Goal: Information Seeking & Learning: Learn about a topic

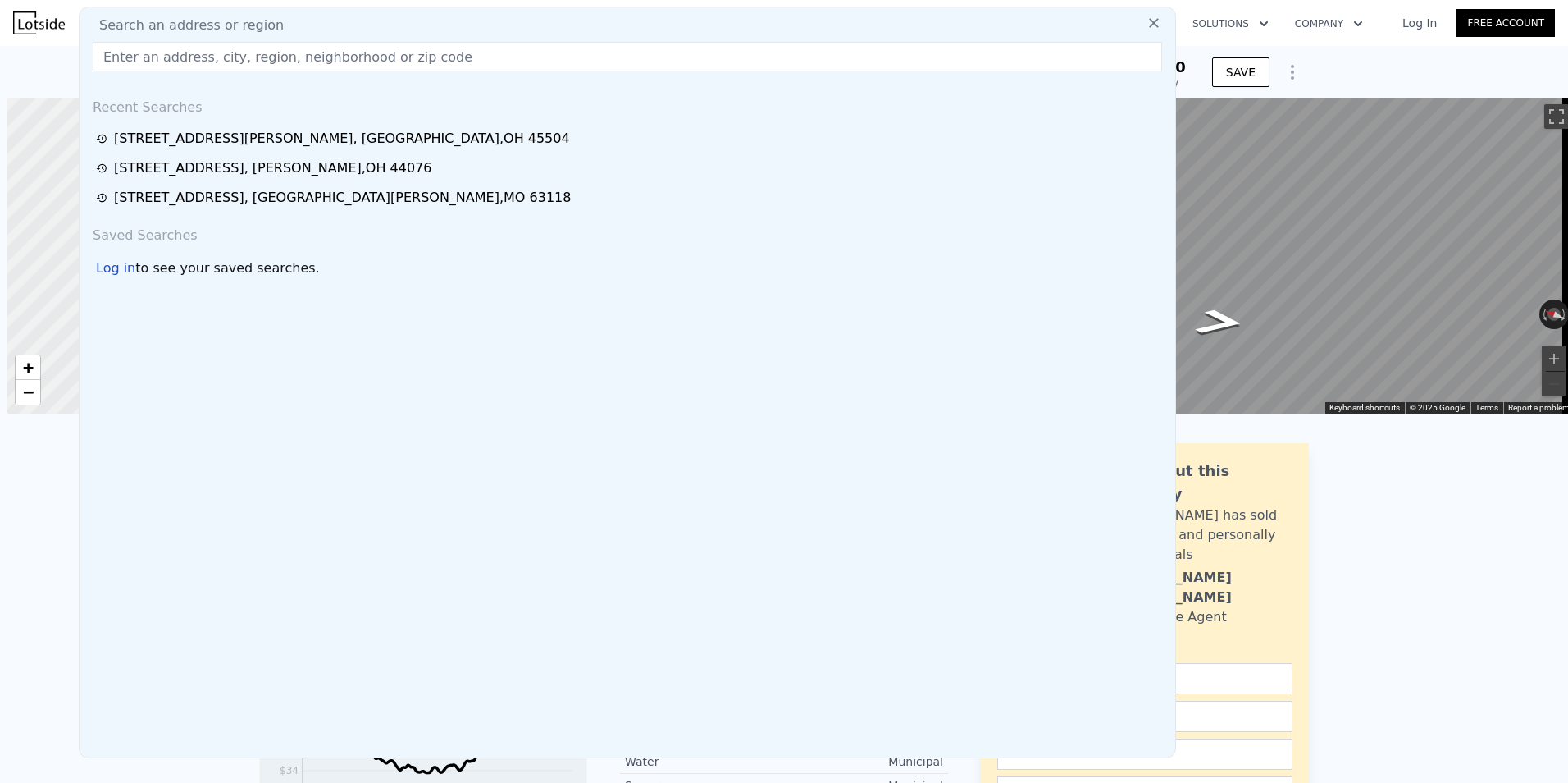
scroll to position [0, 7]
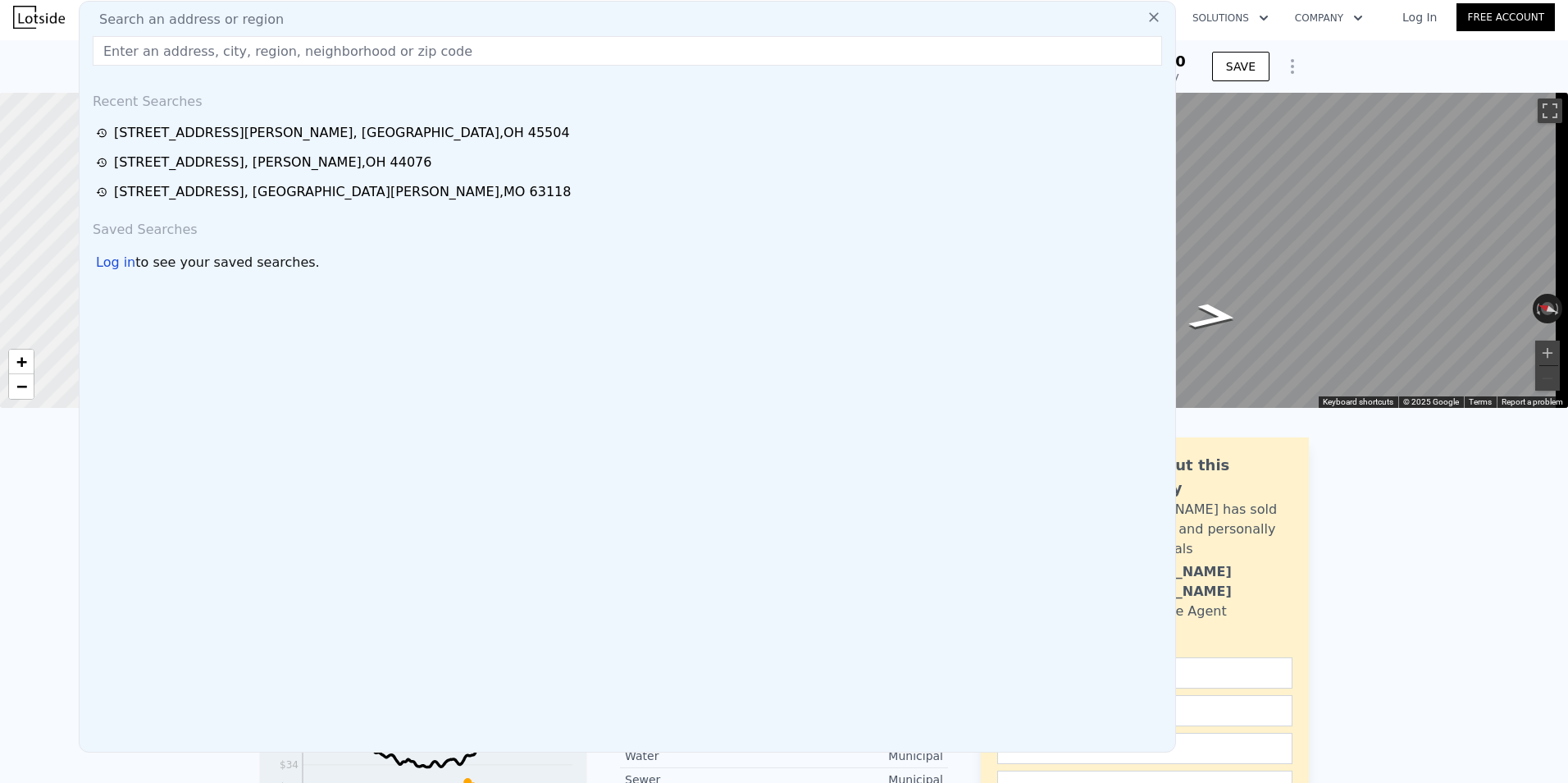
click at [176, 56] on input "text" at bounding box center [627, 51] width 1069 height 30
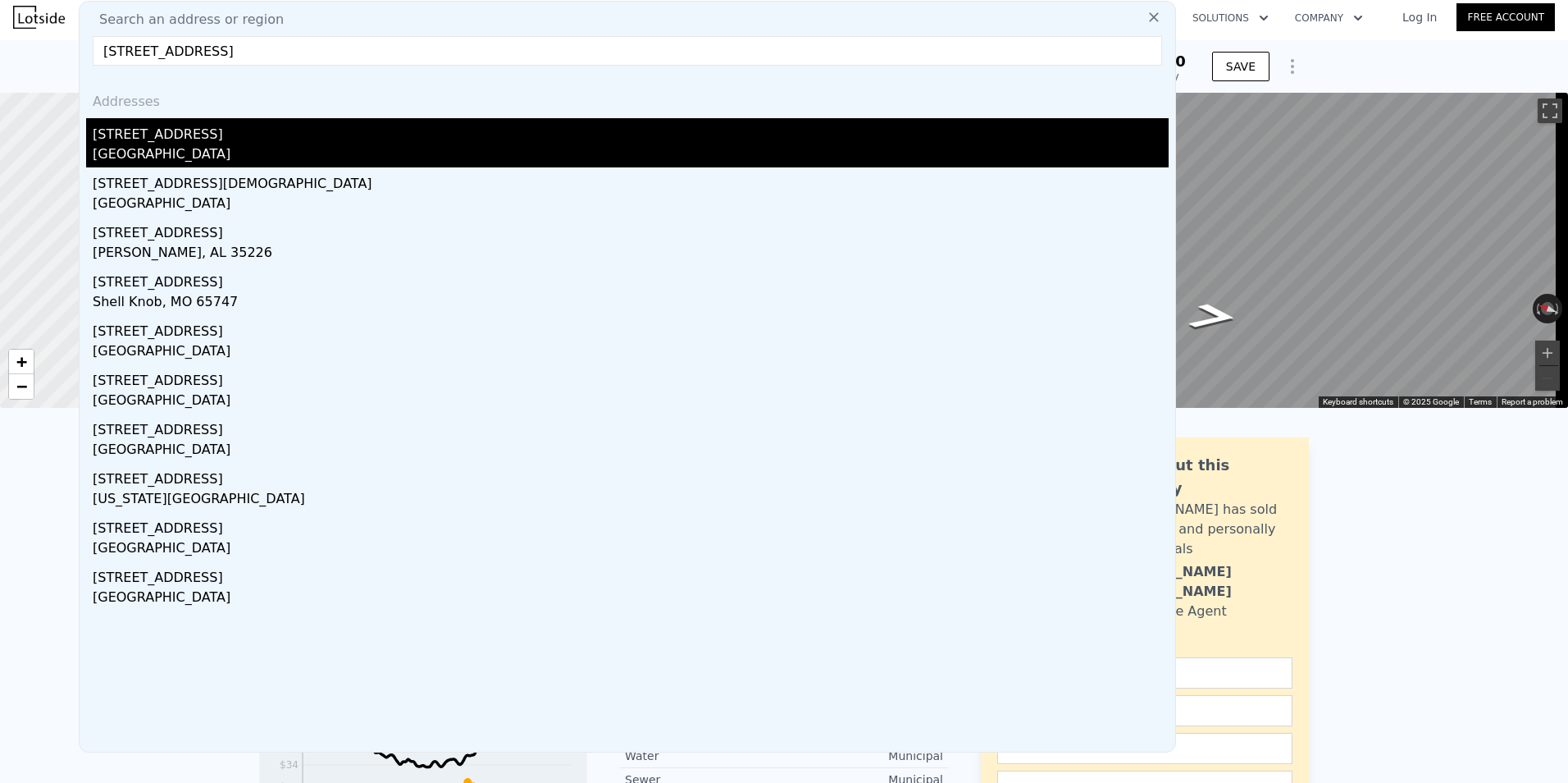
type input "[STREET_ADDRESS]"
click at [188, 128] on div "[STREET_ADDRESS]" at bounding box center [631, 131] width 1076 height 26
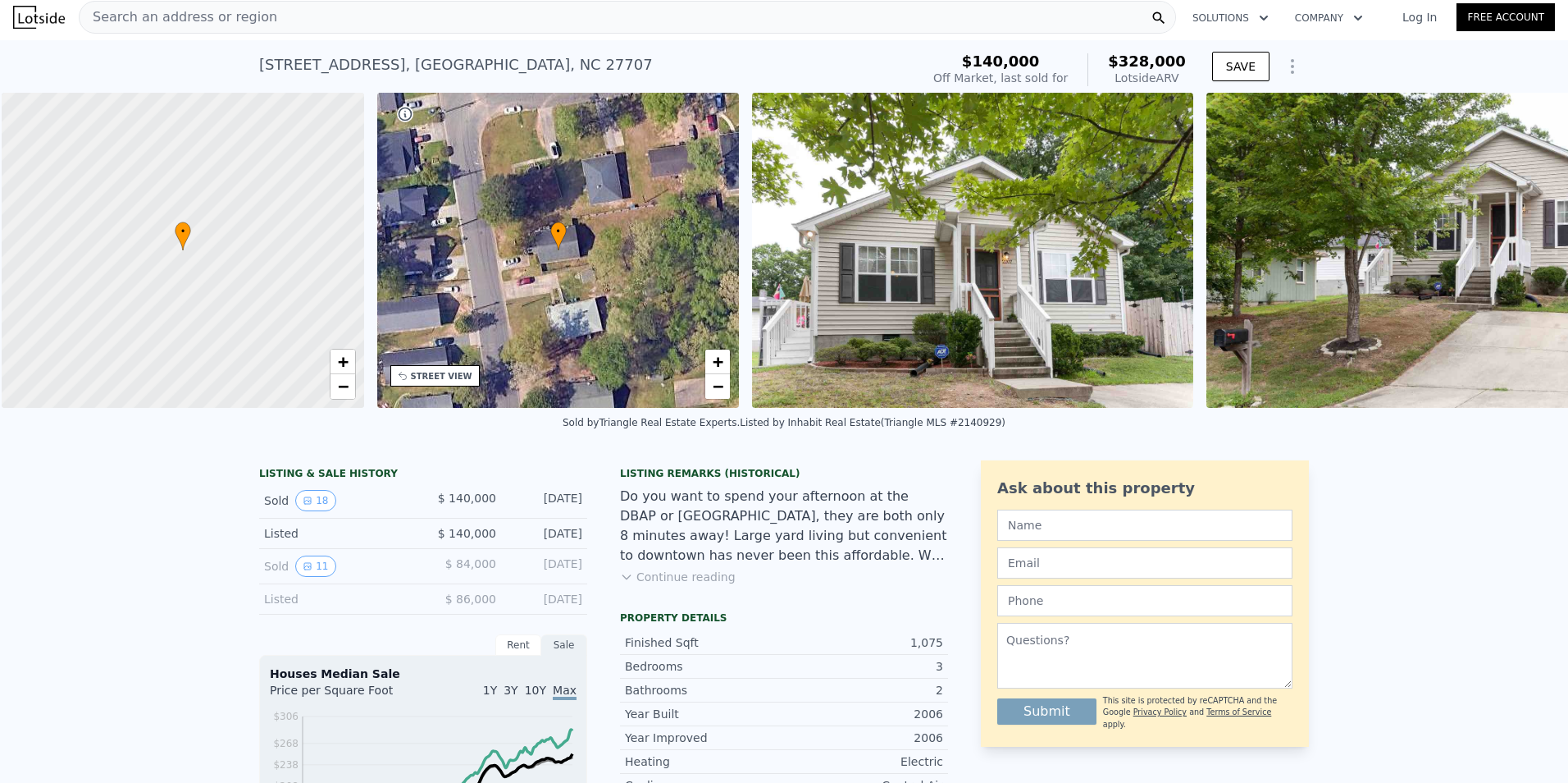
scroll to position [0, 7]
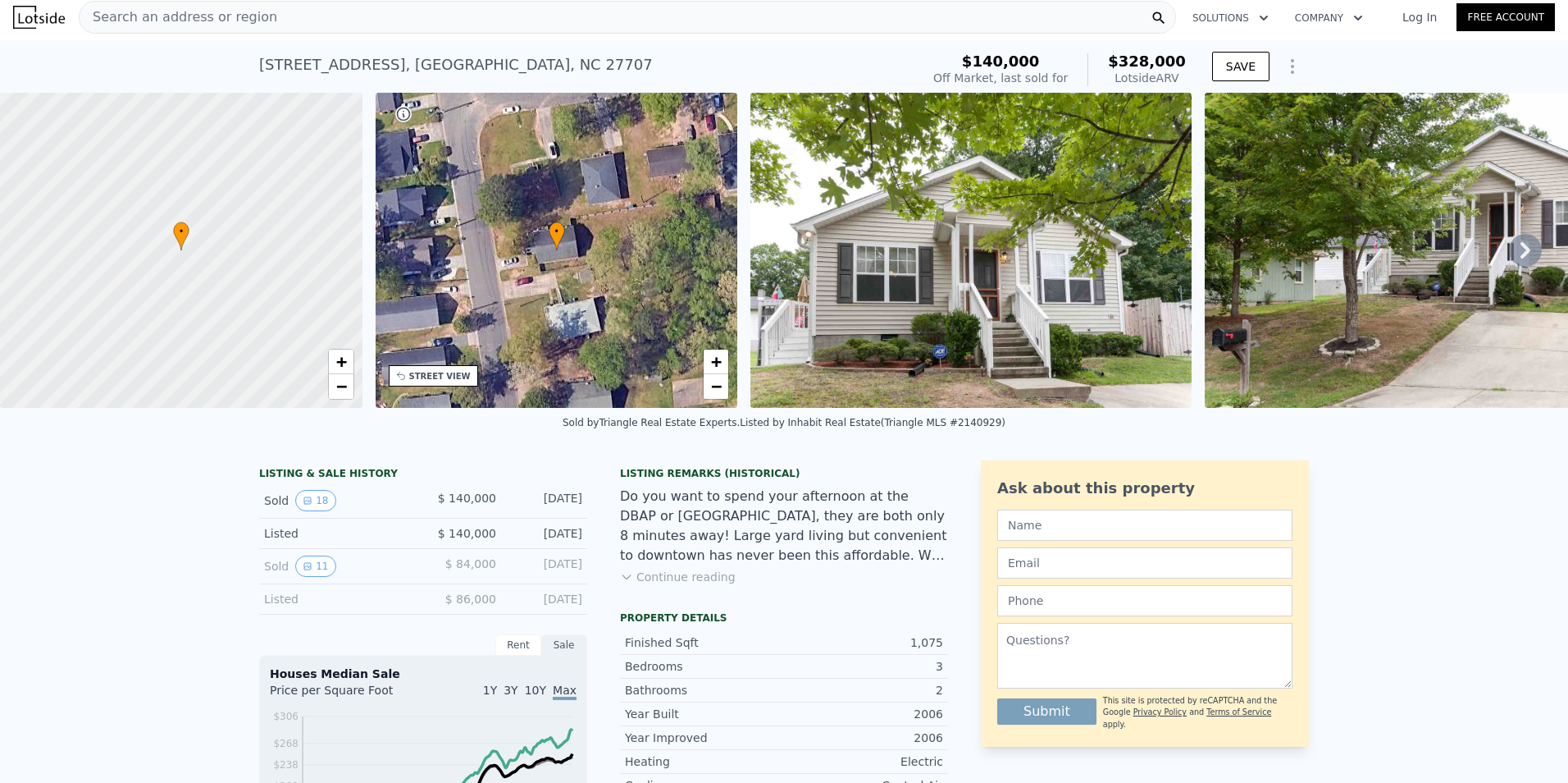
click at [479, 336] on div "• + −" at bounding box center [556, 250] width 363 height 315
click at [447, 379] on div "STREET VIEW" at bounding box center [439, 376] width 61 height 12
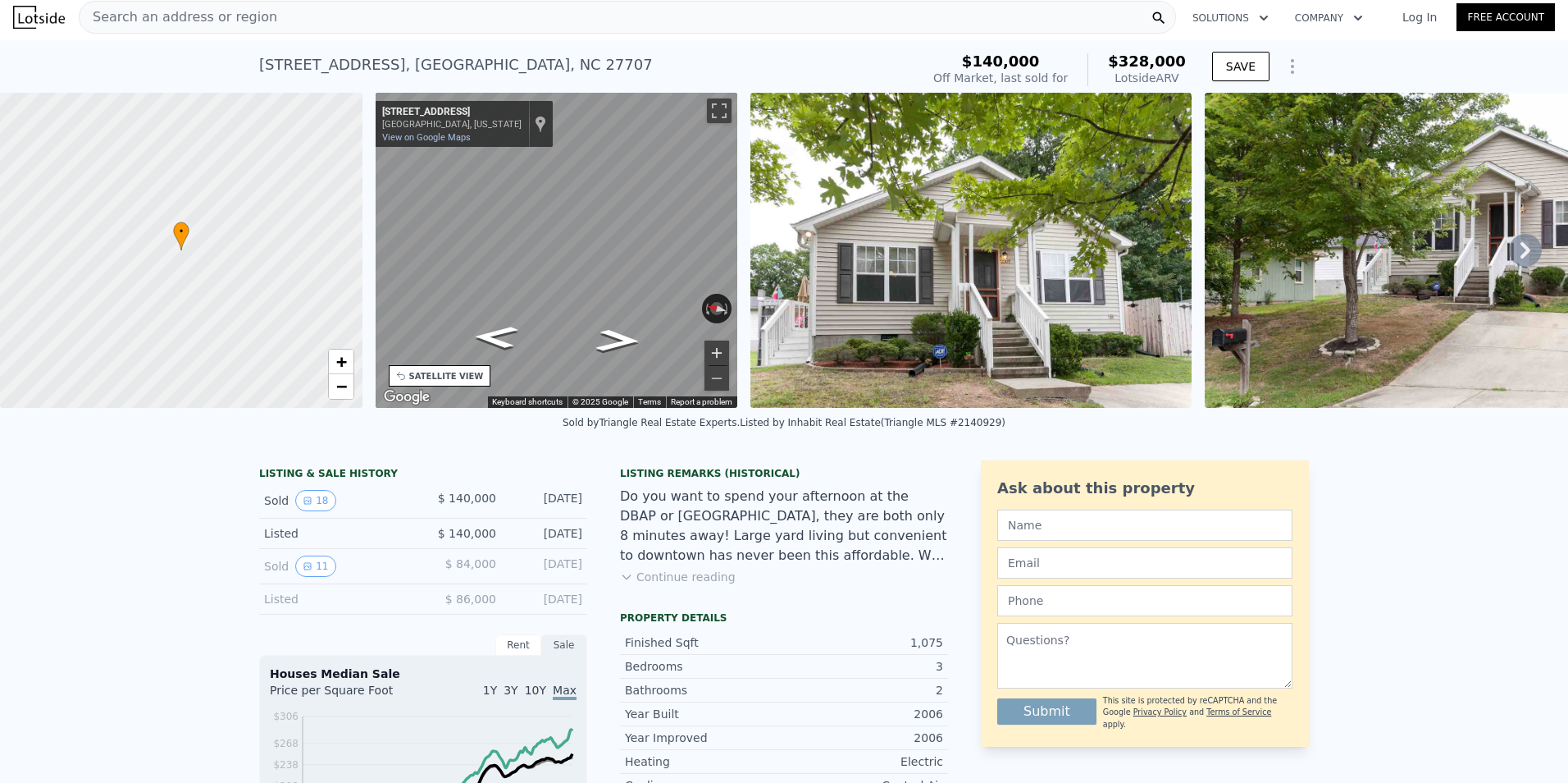
click at [710, 346] on button "Zoom in" at bounding box center [716, 353] width 24 height 24
click at [499, 342] on icon "Go North, Oak Ridge Blvd" at bounding box center [495, 336] width 83 height 33
click at [619, 338] on icon "Go South, Oak Ridge Blvd" at bounding box center [613, 334] width 107 height 38
click at [619, 338] on icon "Go South, Oak Ridge Blvd" at bounding box center [612, 334] width 107 height 38
click at [444, 376] on div "SATELLITE VIEW" at bounding box center [446, 376] width 74 height 12
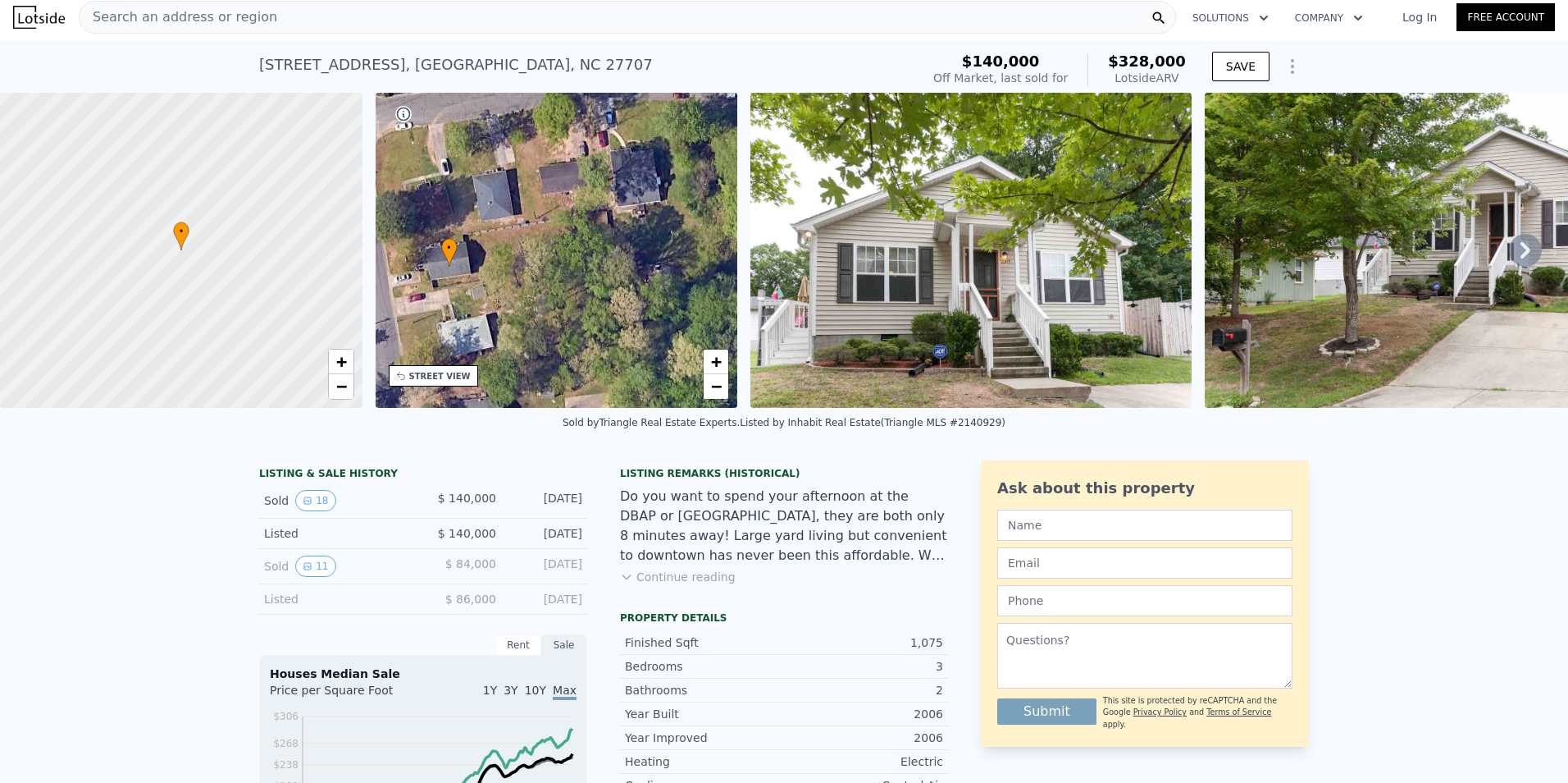
drag, startPoint x: 590, startPoint y: 267, endPoint x: 482, endPoint y: 284, distance: 109.3
click at [482, 284] on div "• + −" at bounding box center [556, 250] width 363 height 315
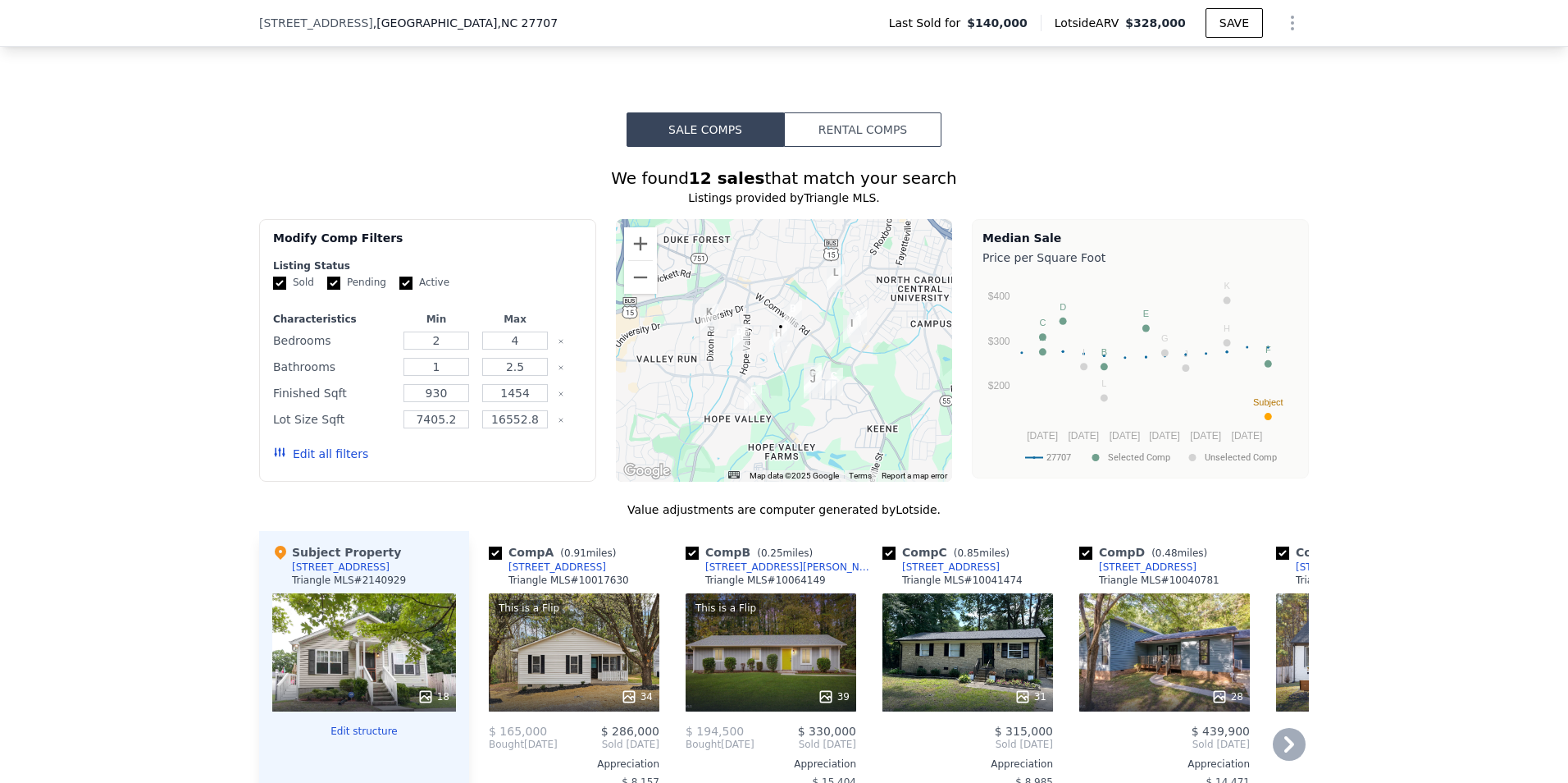
scroll to position [1395, 0]
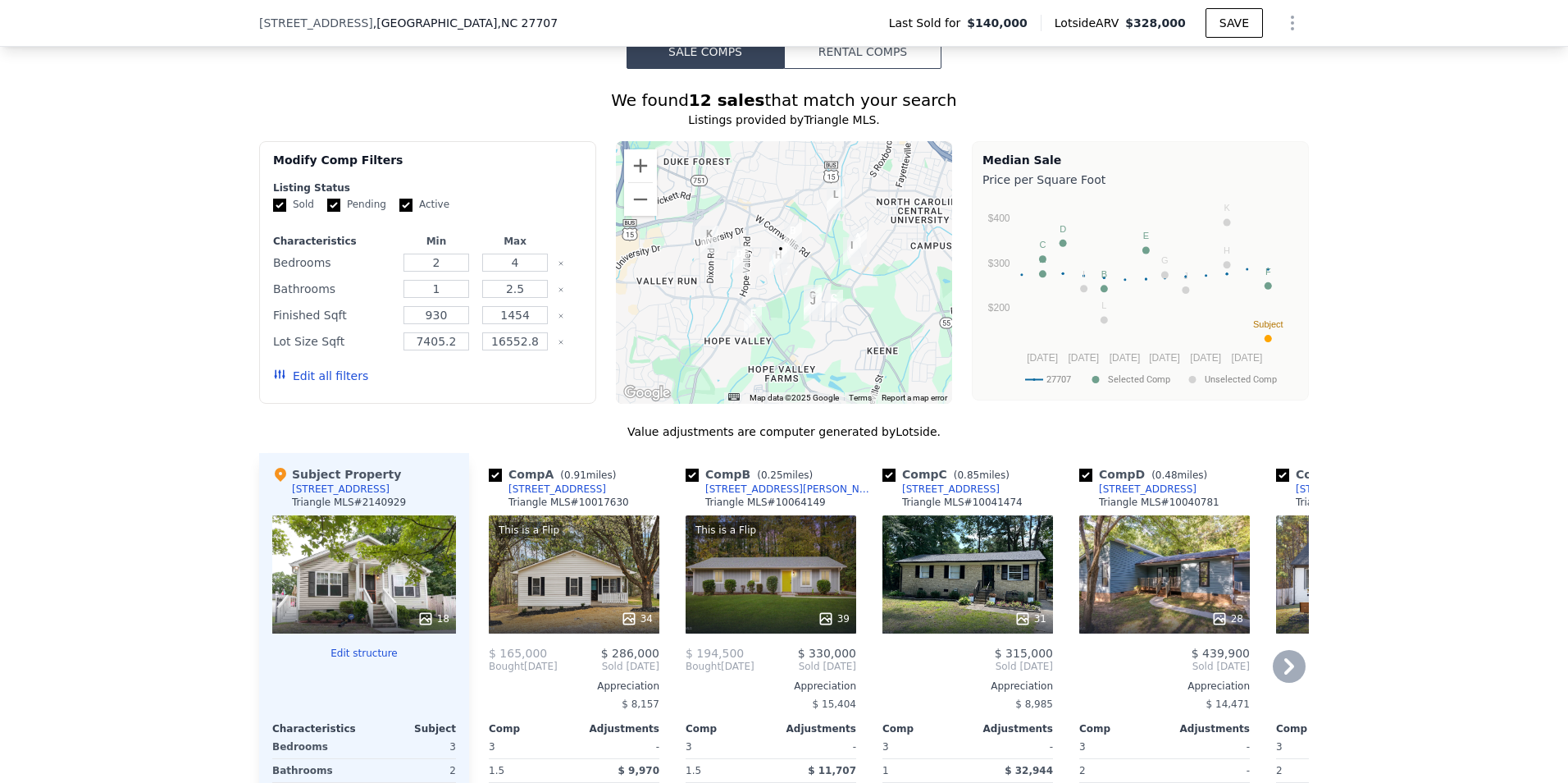
click at [1273, 674] on icon at bounding box center [1289, 667] width 33 height 33
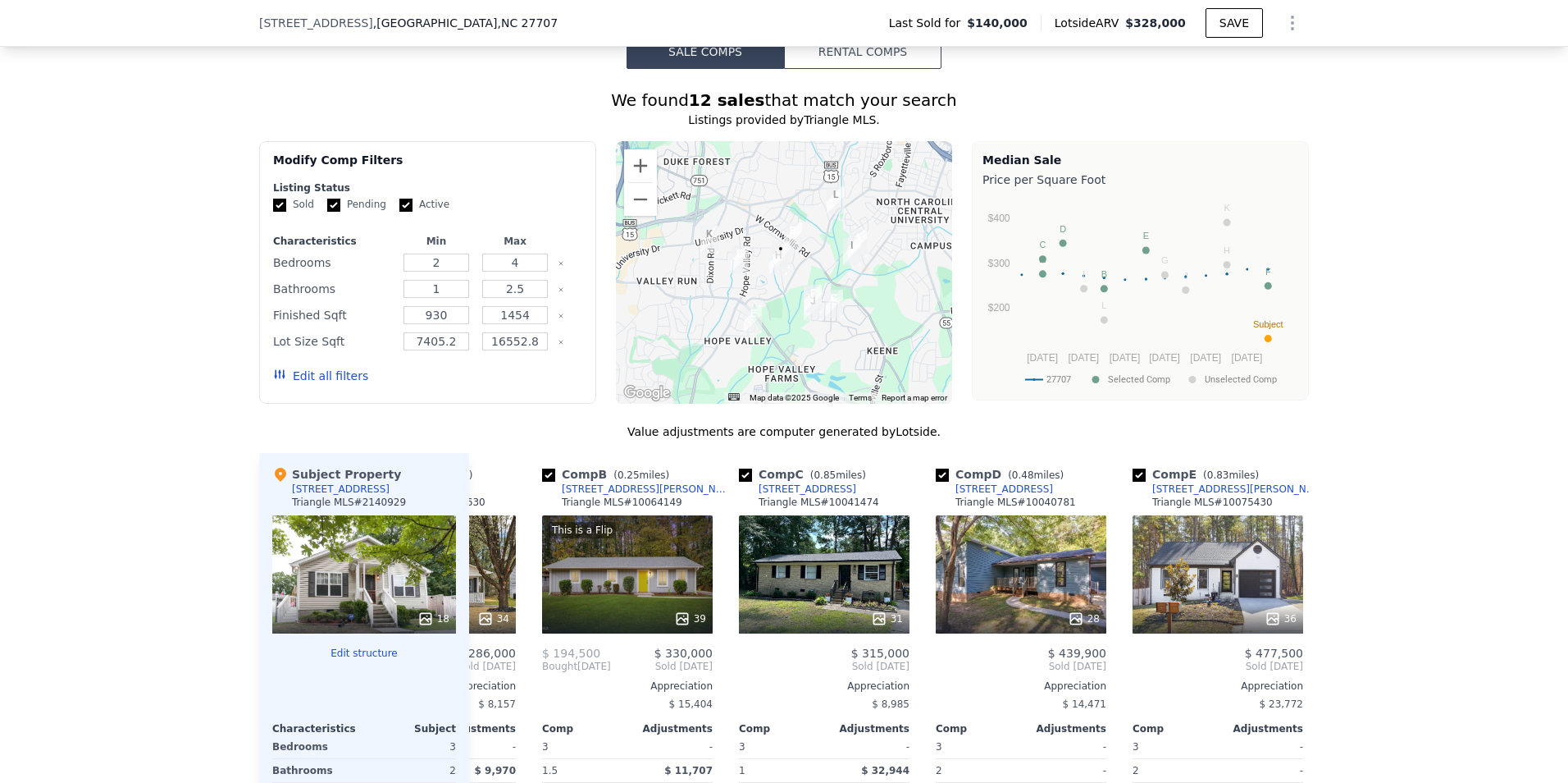
scroll to position [0, 394]
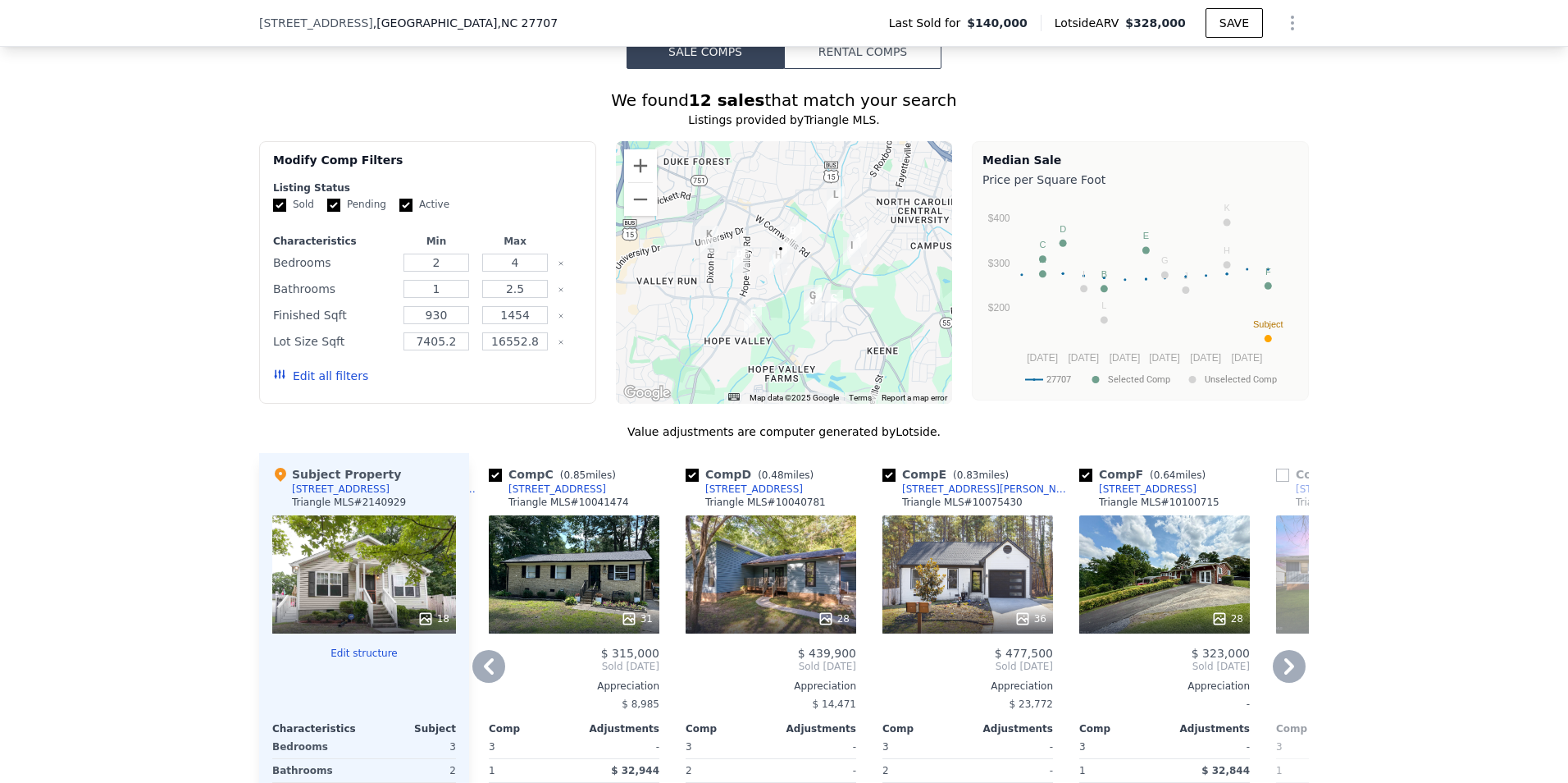
click at [1275, 672] on icon at bounding box center [1289, 667] width 33 height 33
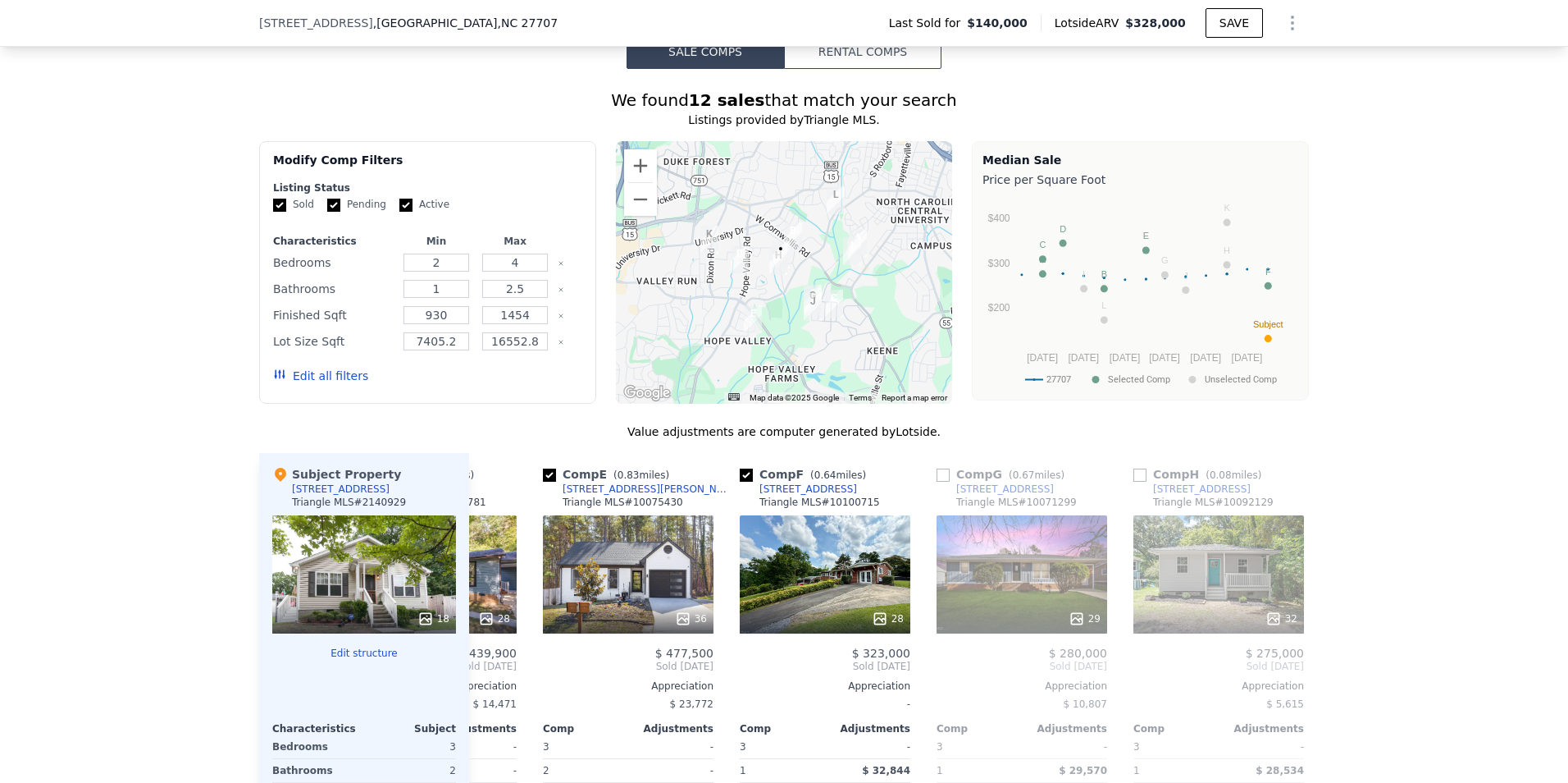
scroll to position [0, 787]
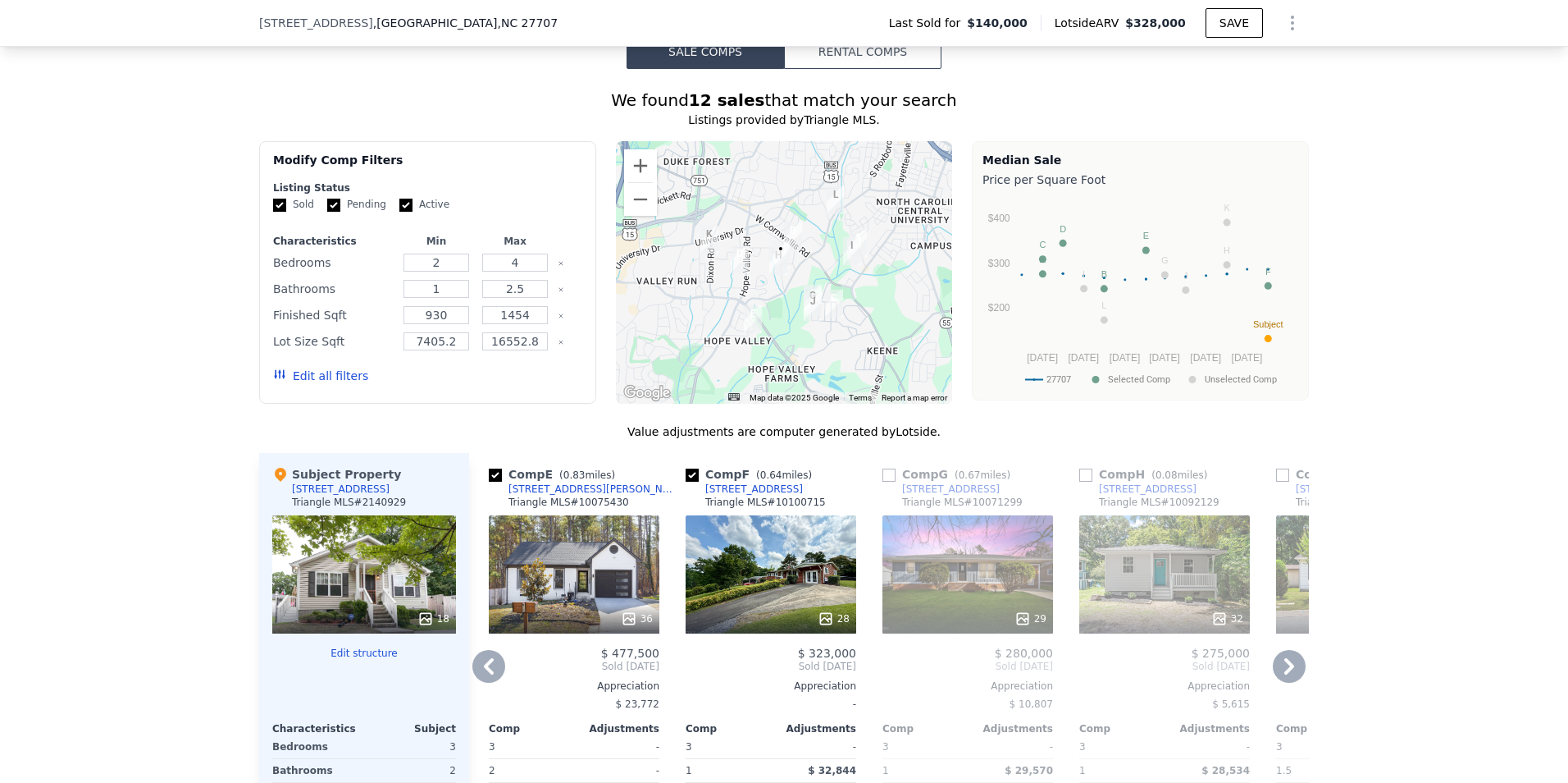
click at [1280, 676] on icon at bounding box center [1289, 667] width 33 height 33
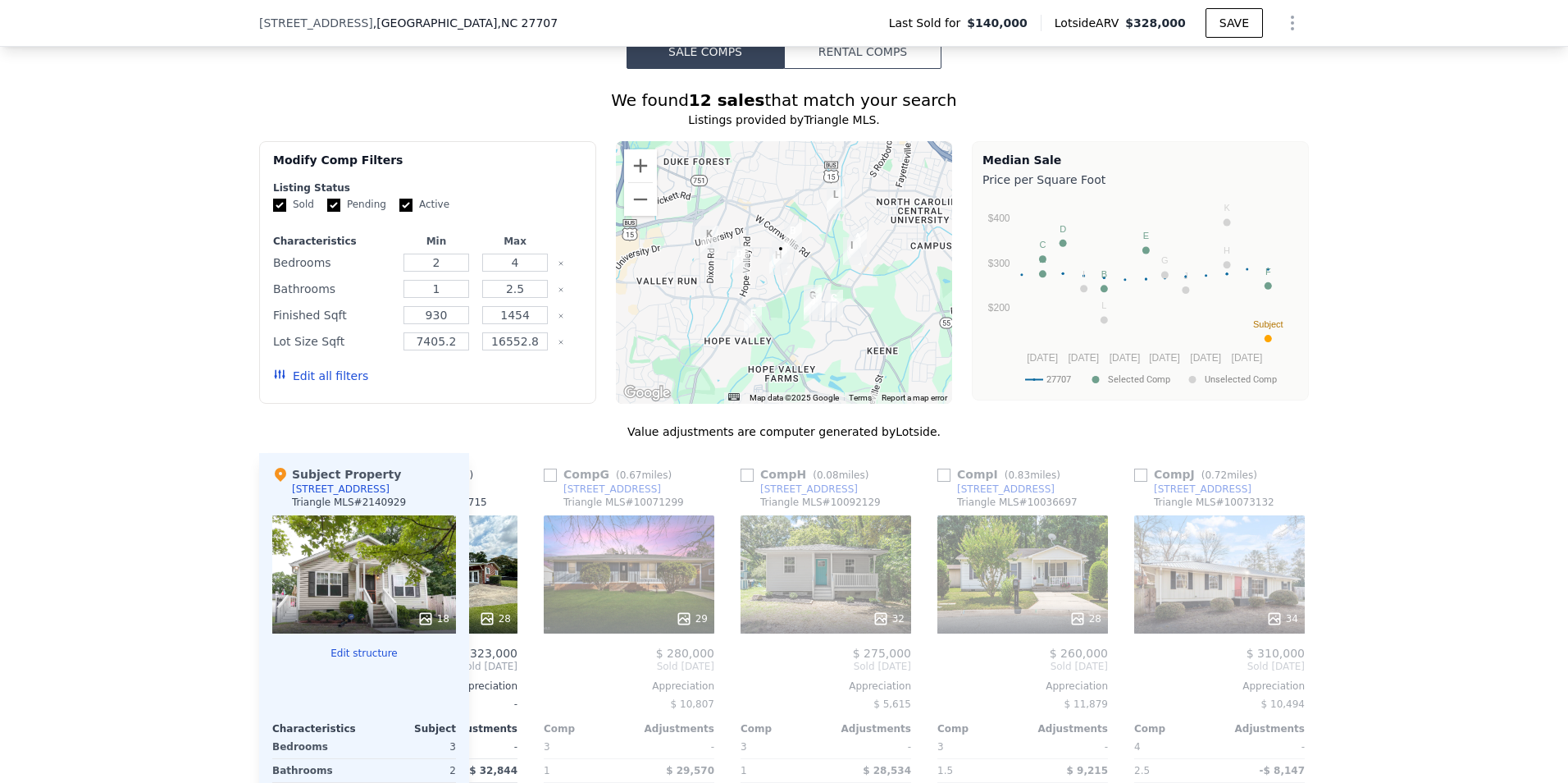
scroll to position [0, 1181]
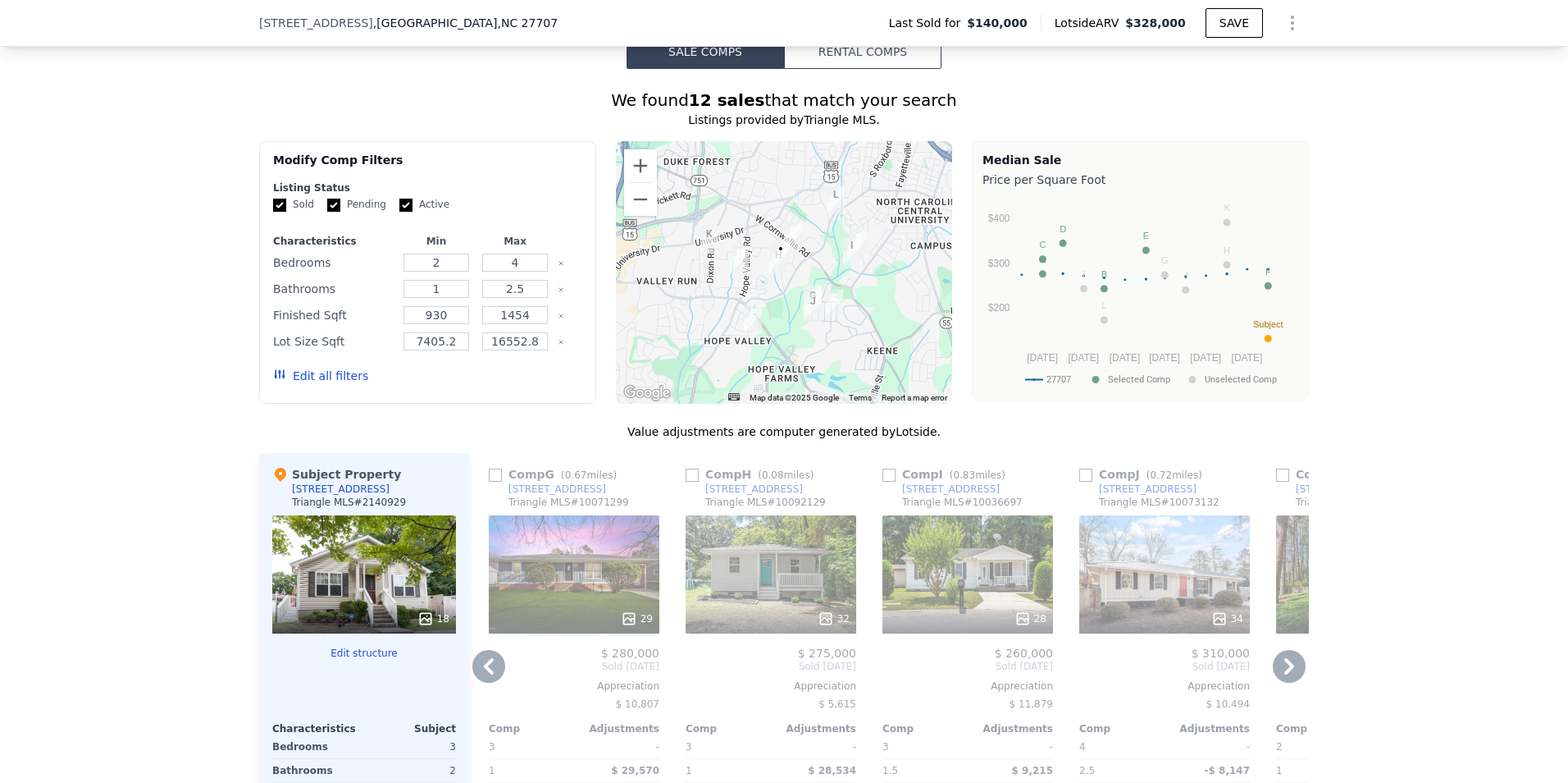
click at [1280, 676] on icon at bounding box center [1289, 667] width 33 height 33
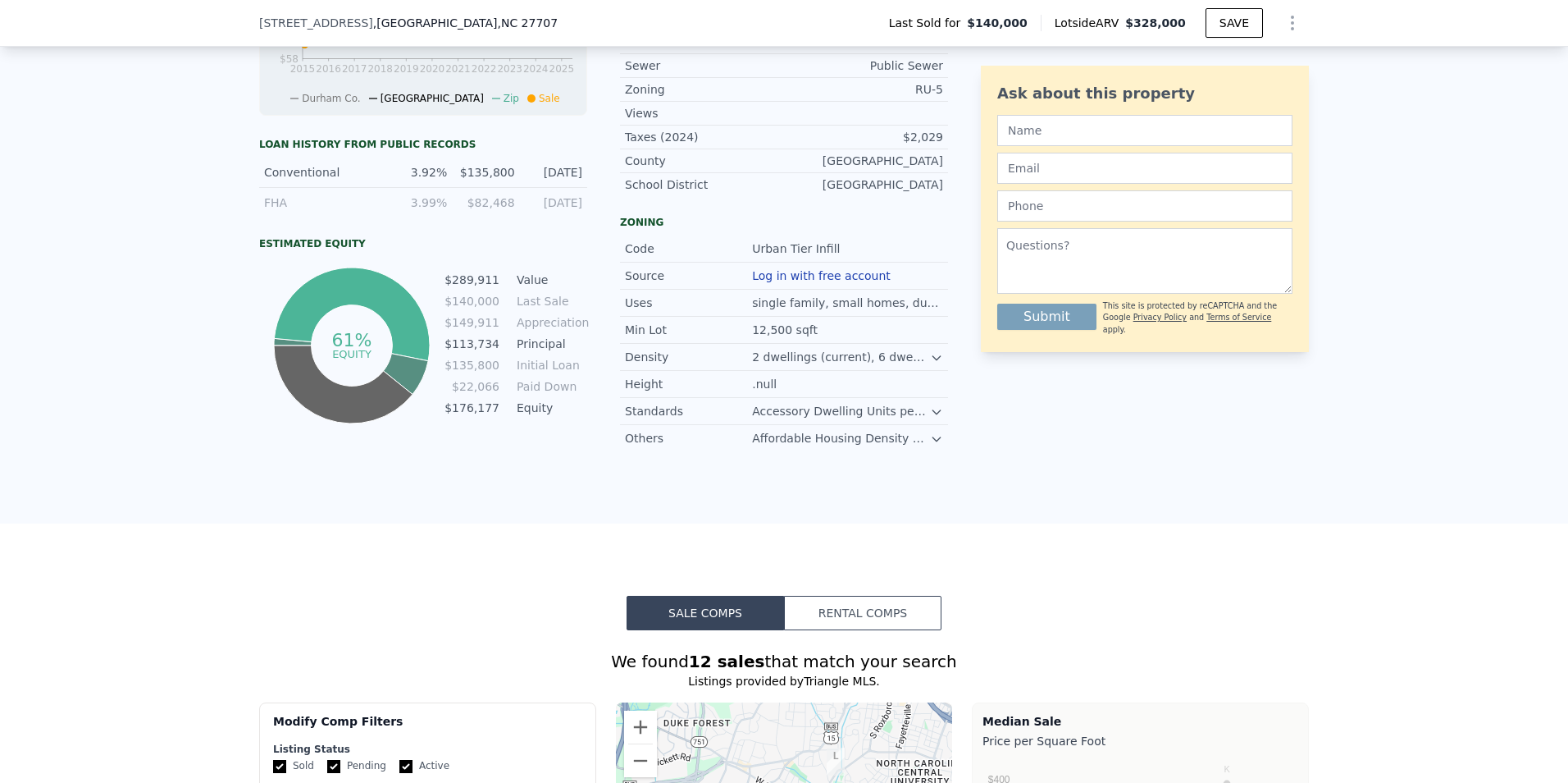
scroll to position [656, 0]
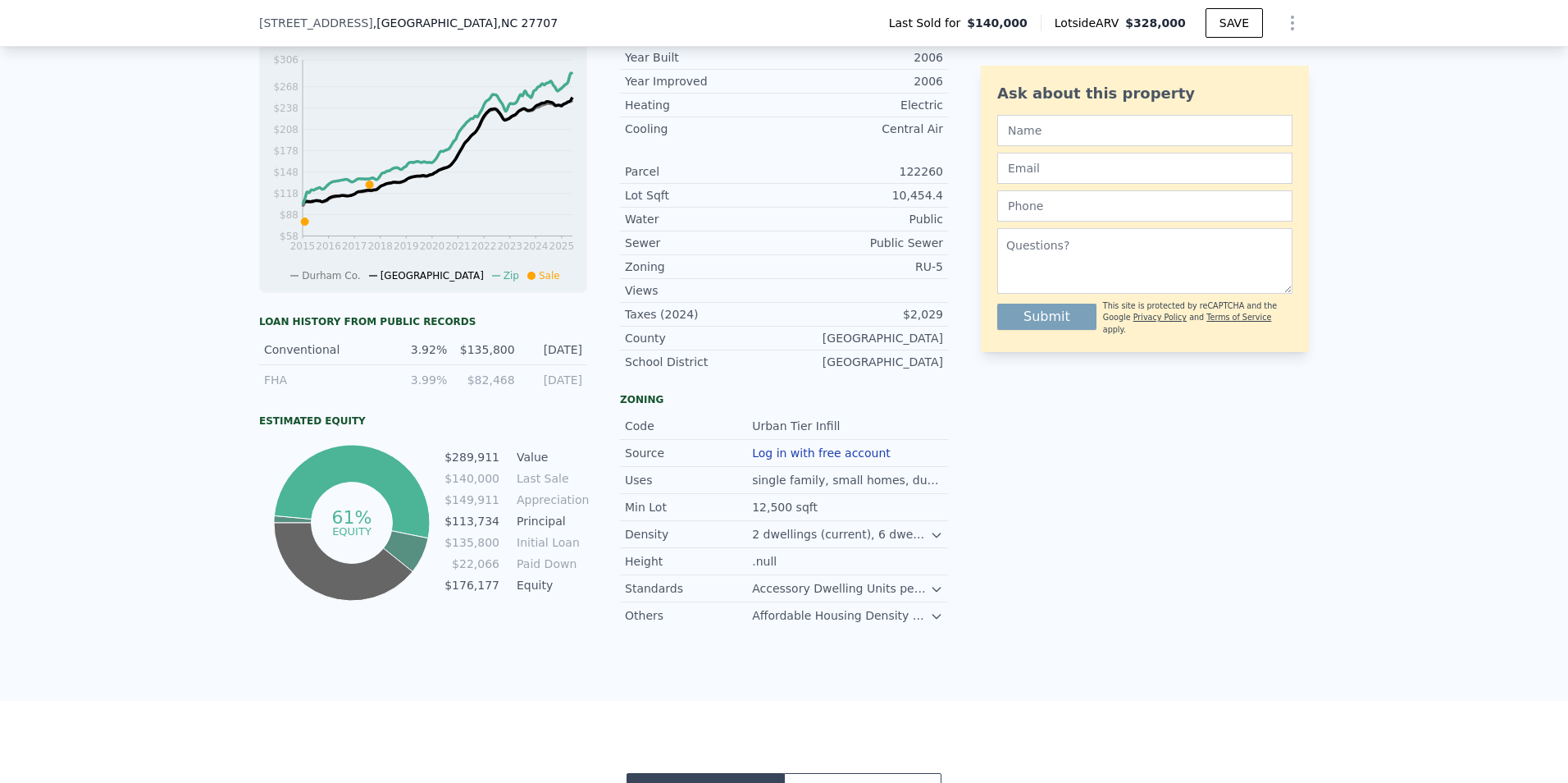
click at [930, 542] on icon at bounding box center [936, 535] width 13 height 13
click at [930, 612] on icon at bounding box center [936, 605] width 13 height 13
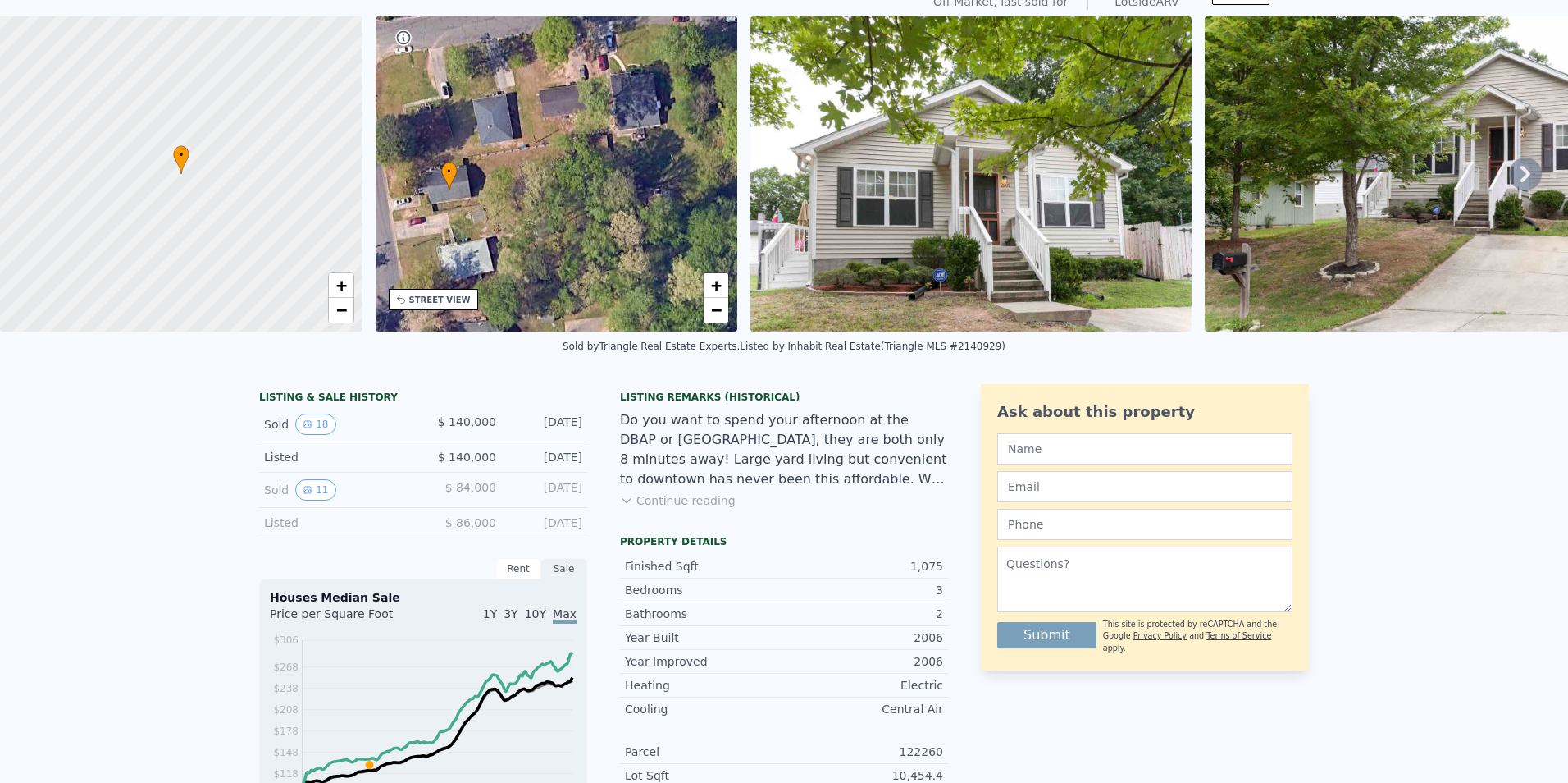
scroll to position [6, 0]
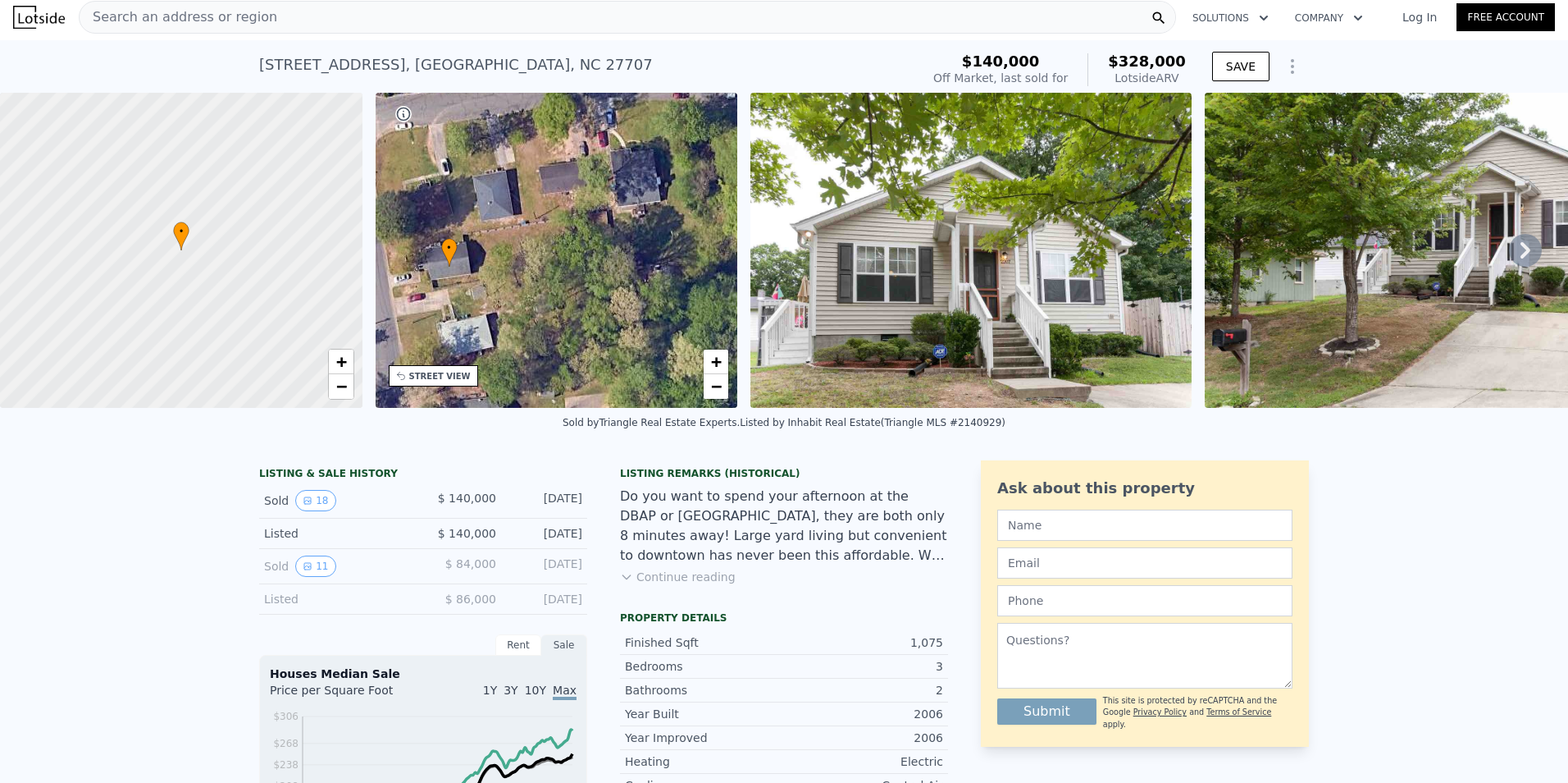
click at [551, 282] on div "• + −" at bounding box center [556, 250] width 363 height 315
click at [714, 364] on span "+" at bounding box center [716, 361] width 10 height 20
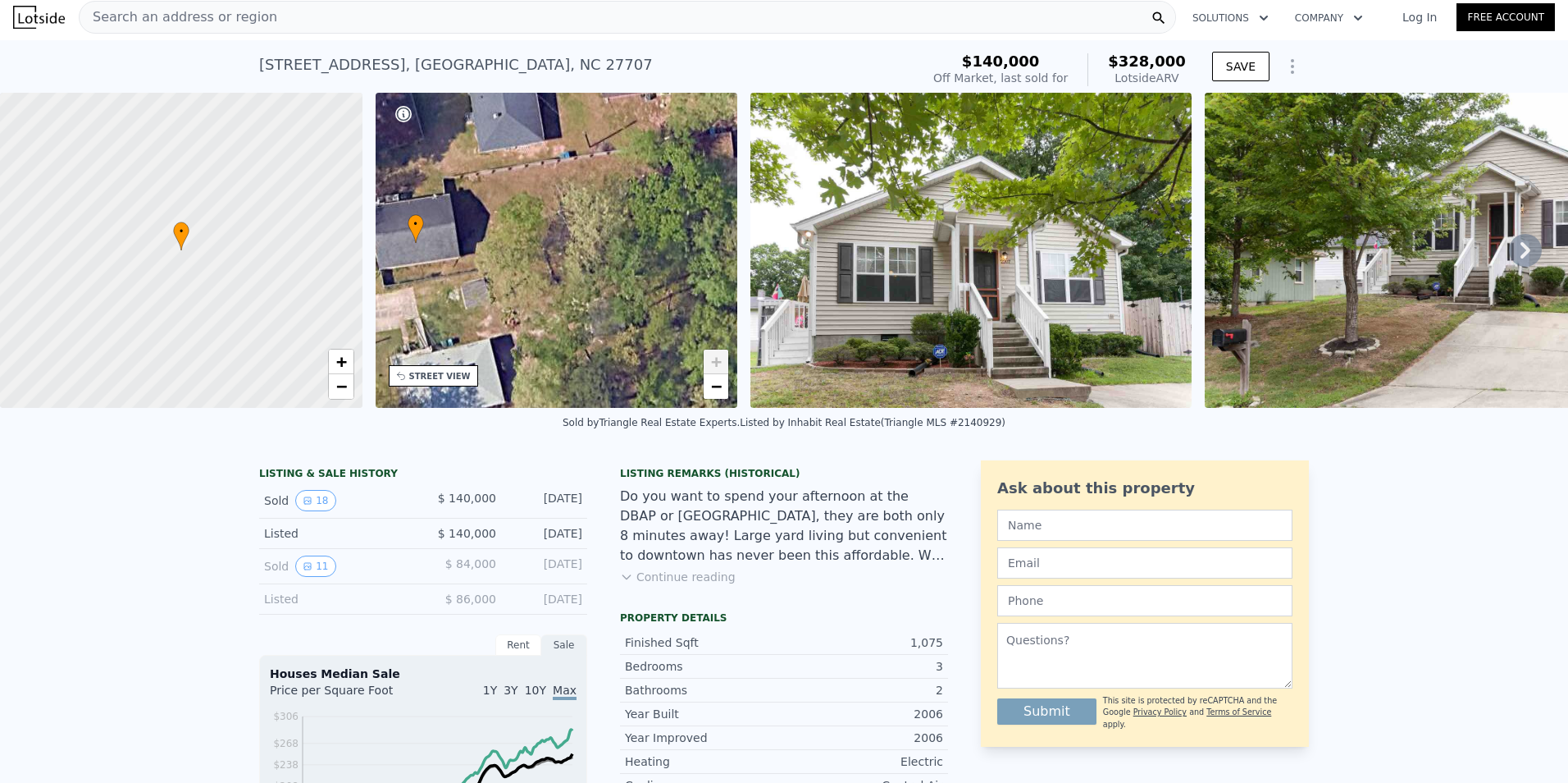
drag, startPoint x: 556, startPoint y: 301, endPoint x: 634, endPoint y: 261, distance: 87.7
click at [634, 261] on div "• + −" at bounding box center [556, 250] width 363 height 315
drag, startPoint x: 468, startPoint y: 63, endPoint x: 255, endPoint y: 66, distance: 213.0
click at [259, 66] on div "[STREET_ADDRESS]" at bounding box center [456, 65] width 394 height 23
copy div "[STREET_ADDRESS]"
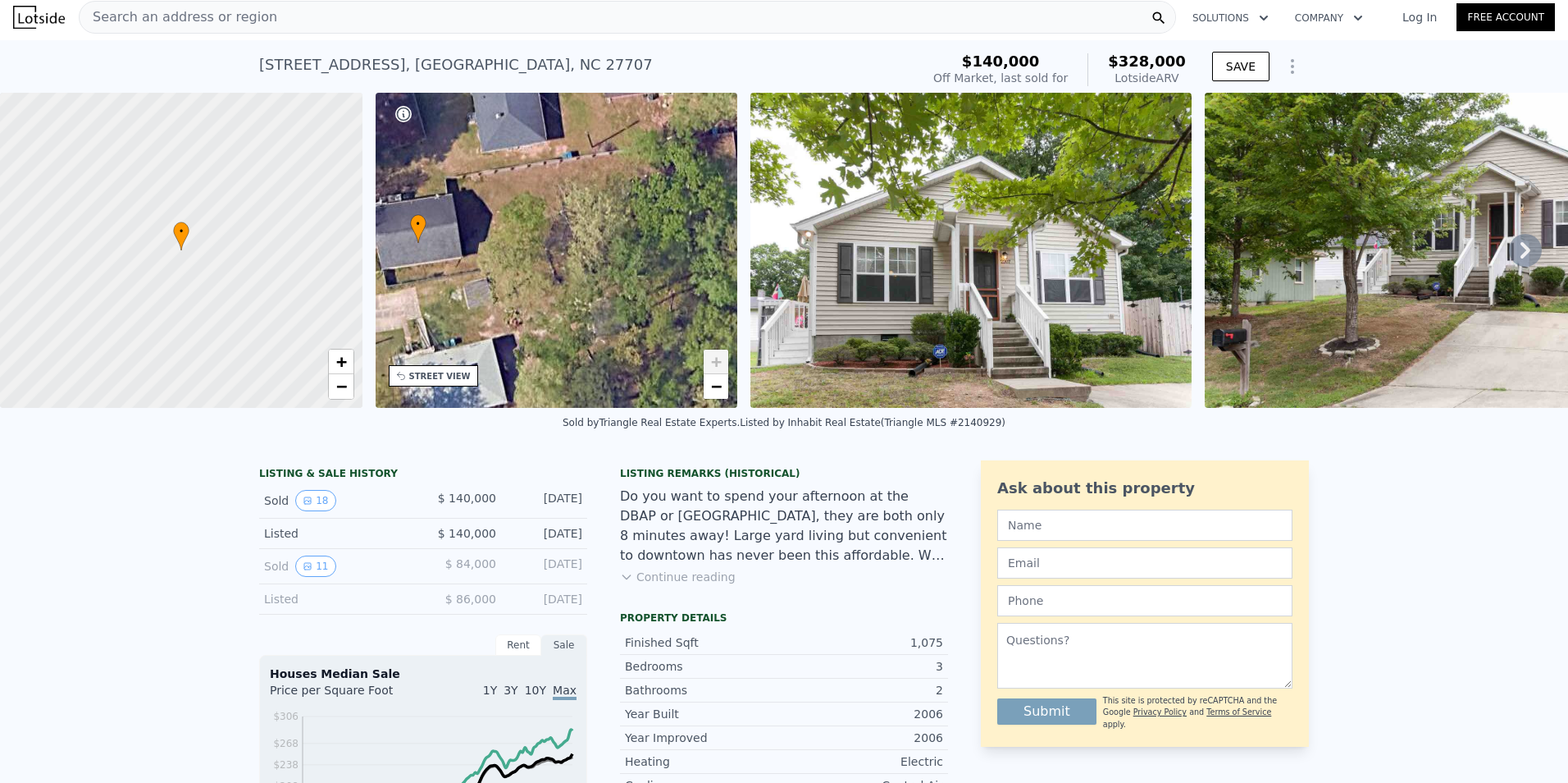
click at [1518, 250] on icon at bounding box center [1525, 251] width 33 height 33
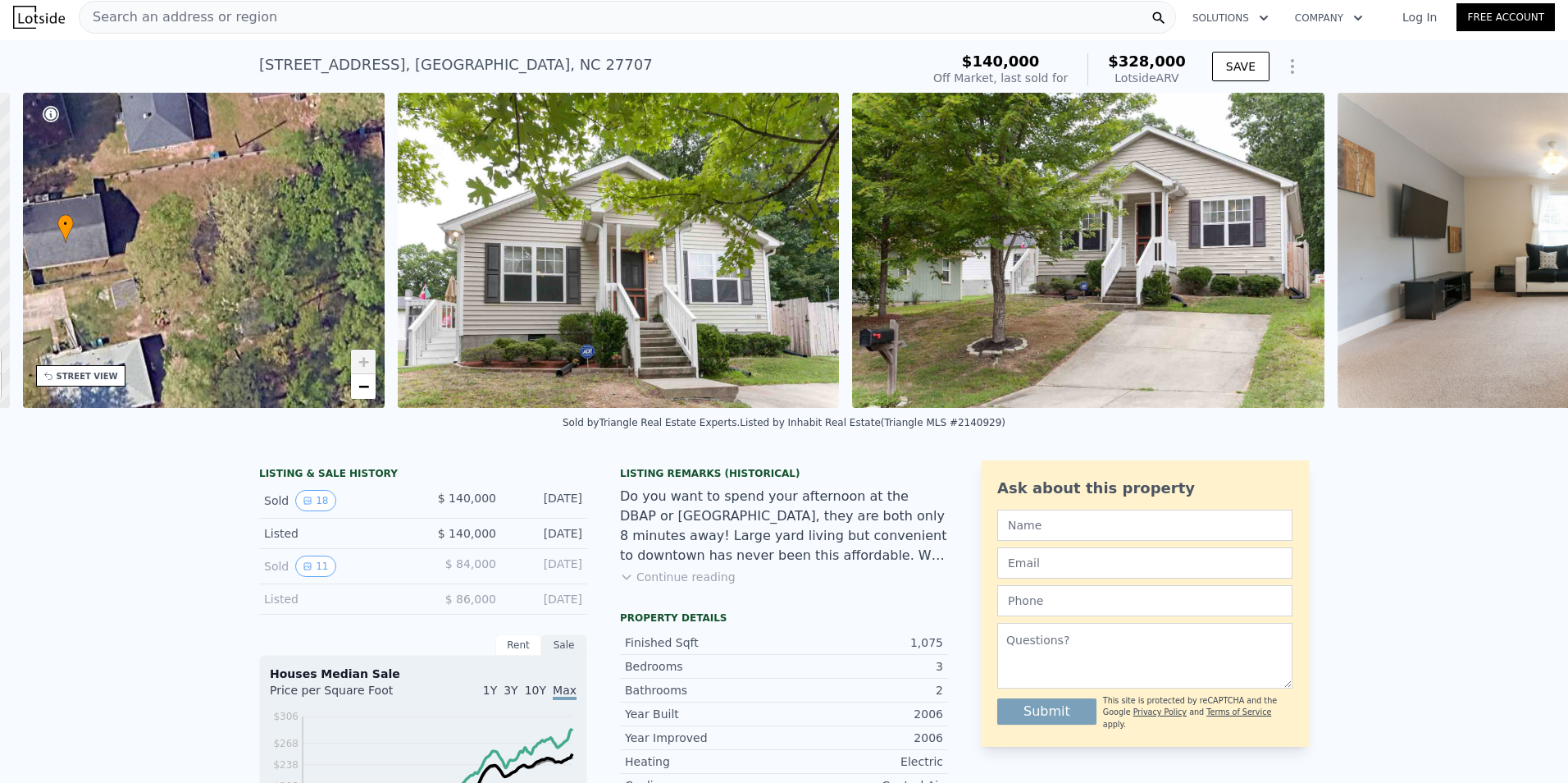
scroll to position [0, 382]
